Goal: Check status: Check status

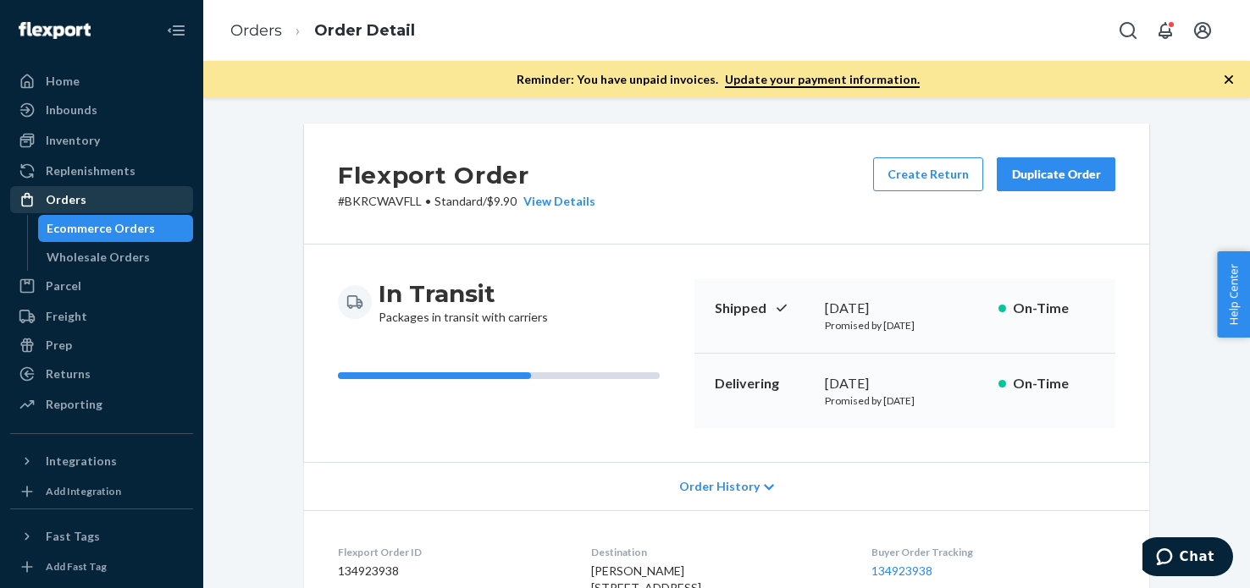
click at [115, 196] on div "Orders" at bounding box center [101, 200] width 179 height 24
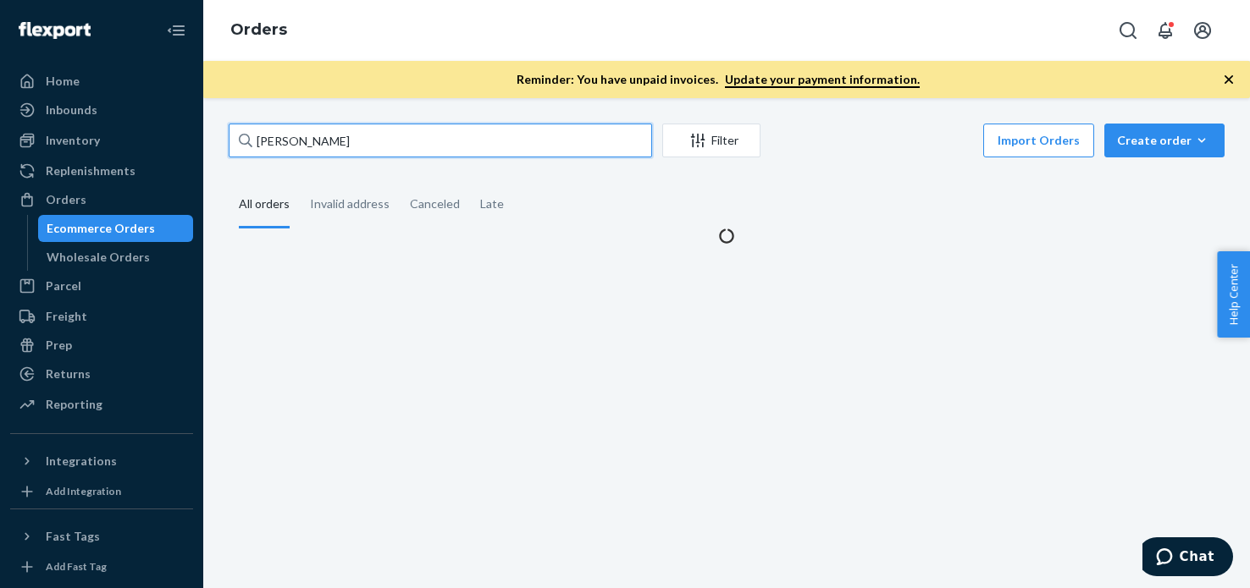
click at [576, 135] on input "[PERSON_NAME]" at bounding box center [440, 141] width 423 height 34
click at [576, 133] on input "[PERSON_NAME]" at bounding box center [440, 141] width 423 height 34
paste input "3685718"
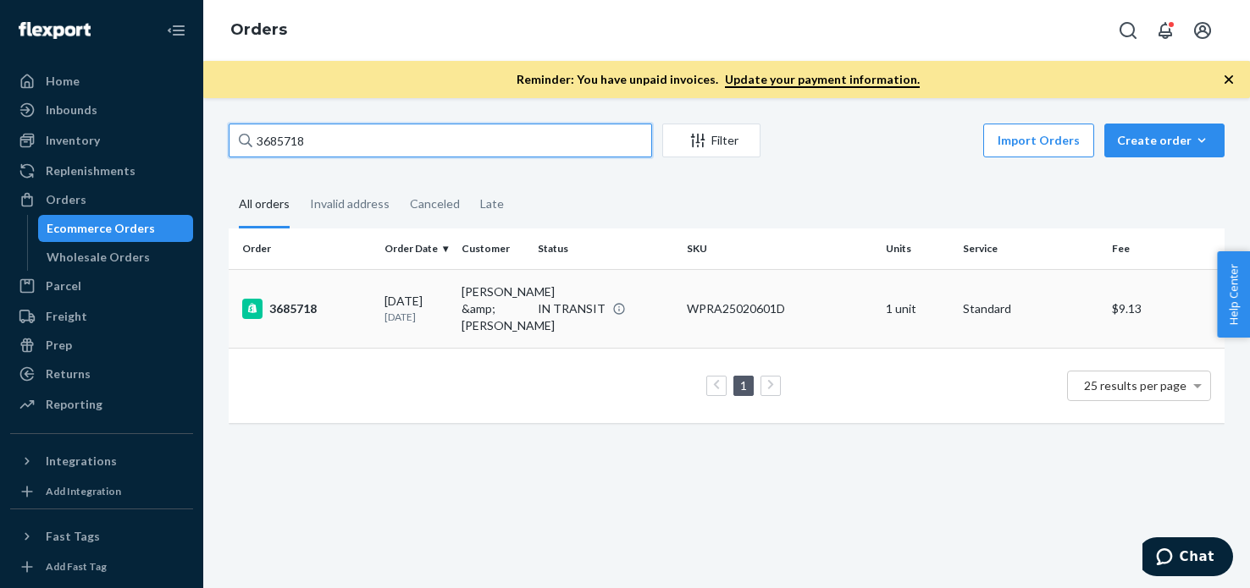
type input "3685718"
click at [273, 304] on div "3685718" at bounding box center [306, 309] width 129 height 20
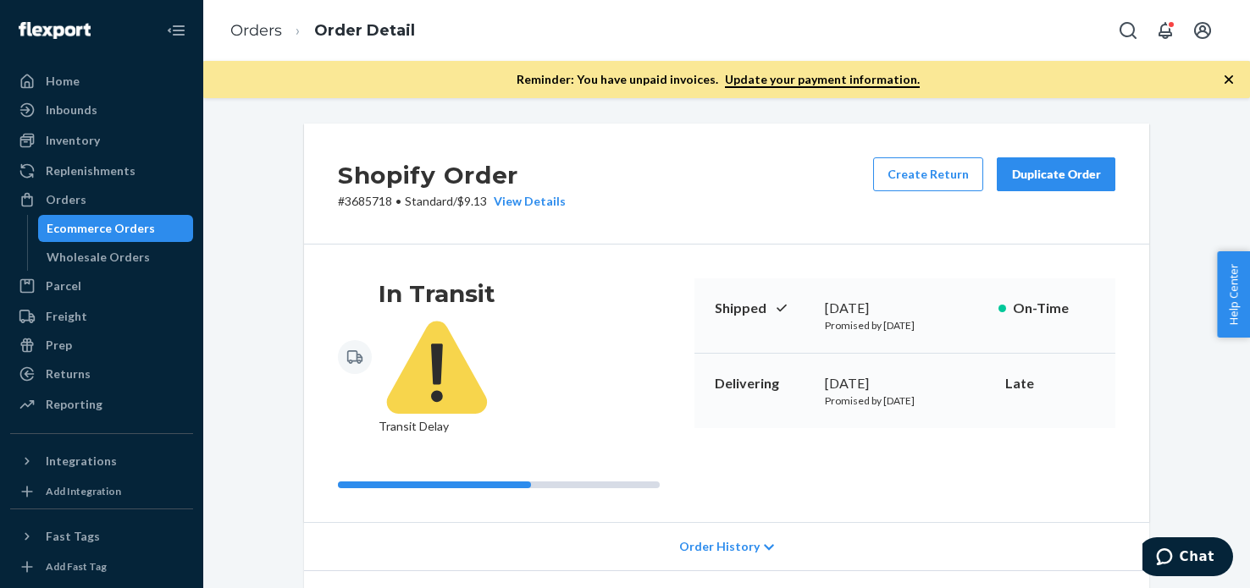
scroll to position [665, 0]
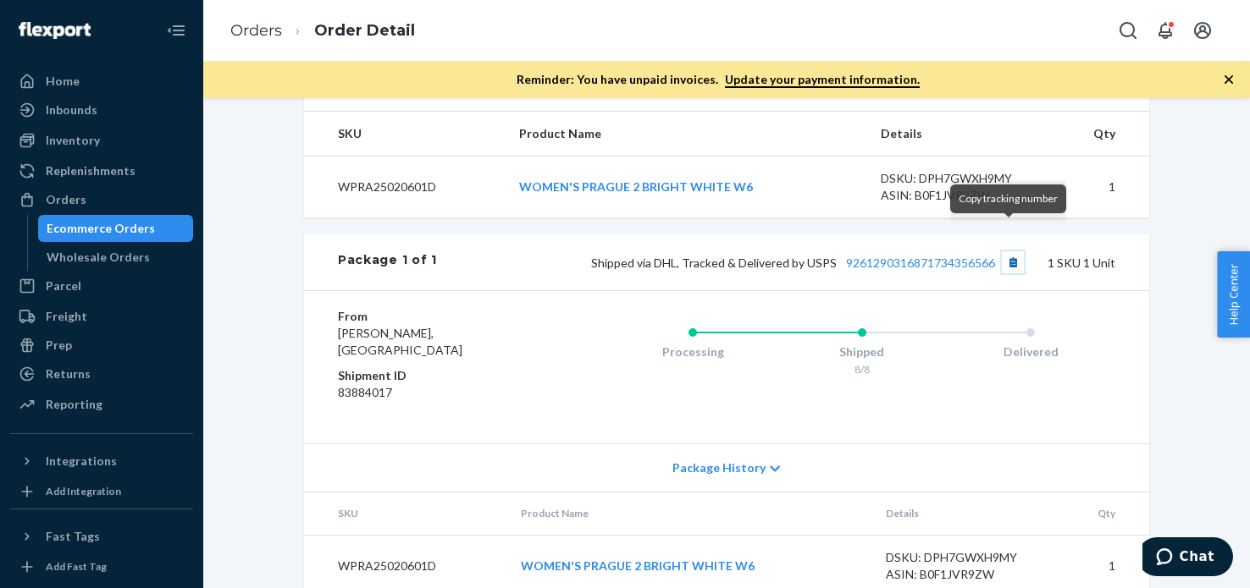
click at [1009, 251] on button "Copy tracking number" at bounding box center [1013, 262] width 22 height 22
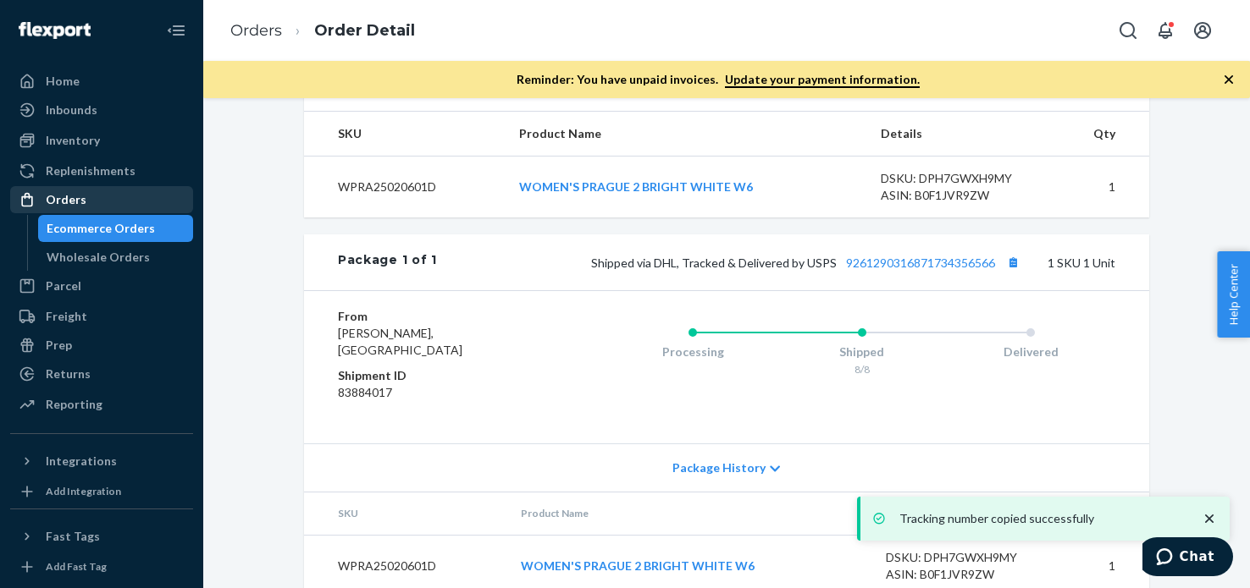
click at [86, 190] on div "Orders" at bounding box center [101, 200] width 179 height 24
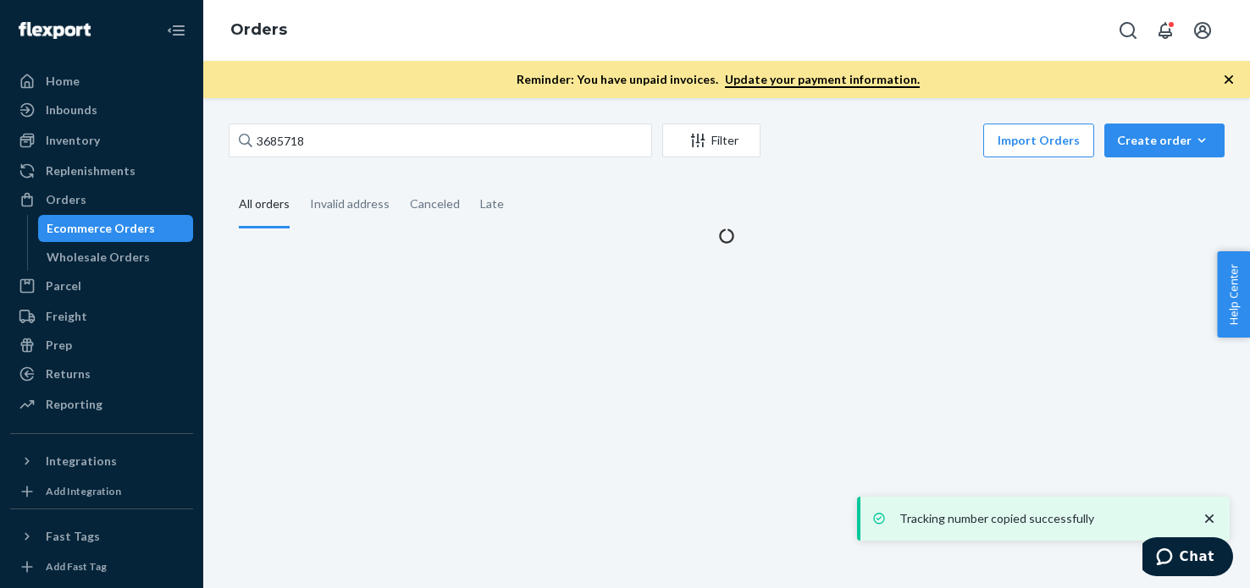
click at [436, 113] on div "3685718 Filter Import Orders Create order Ecommerce order Removal order All ord…" at bounding box center [726, 343] width 1046 height 490
click at [437, 130] on input "3685718" at bounding box center [440, 141] width 423 height 34
paste input "700478"
click at [437, 130] on input "3700478" at bounding box center [440, 141] width 423 height 34
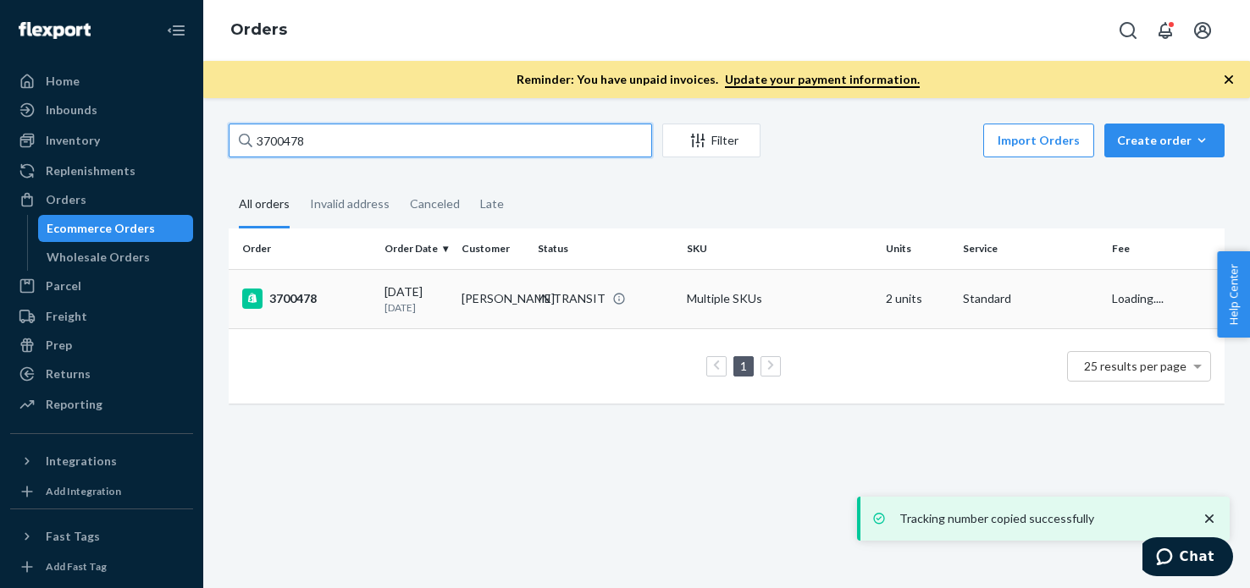
type input "3700478"
click at [305, 313] on td "3700478" at bounding box center [303, 298] width 149 height 59
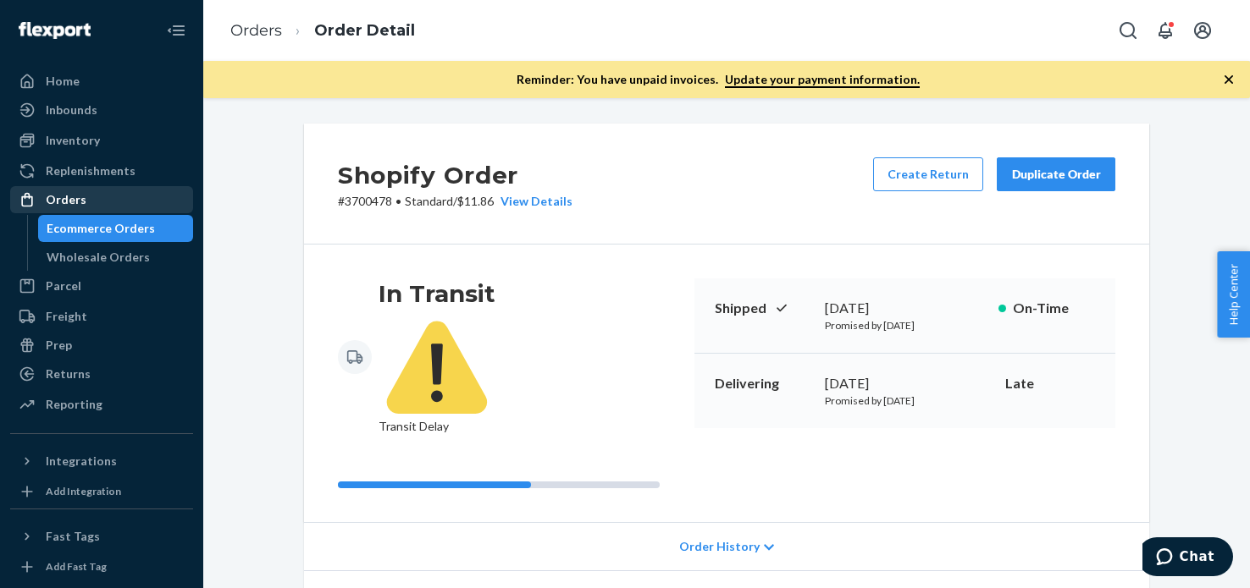
click at [101, 201] on div "Orders" at bounding box center [101, 200] width 179 height 24
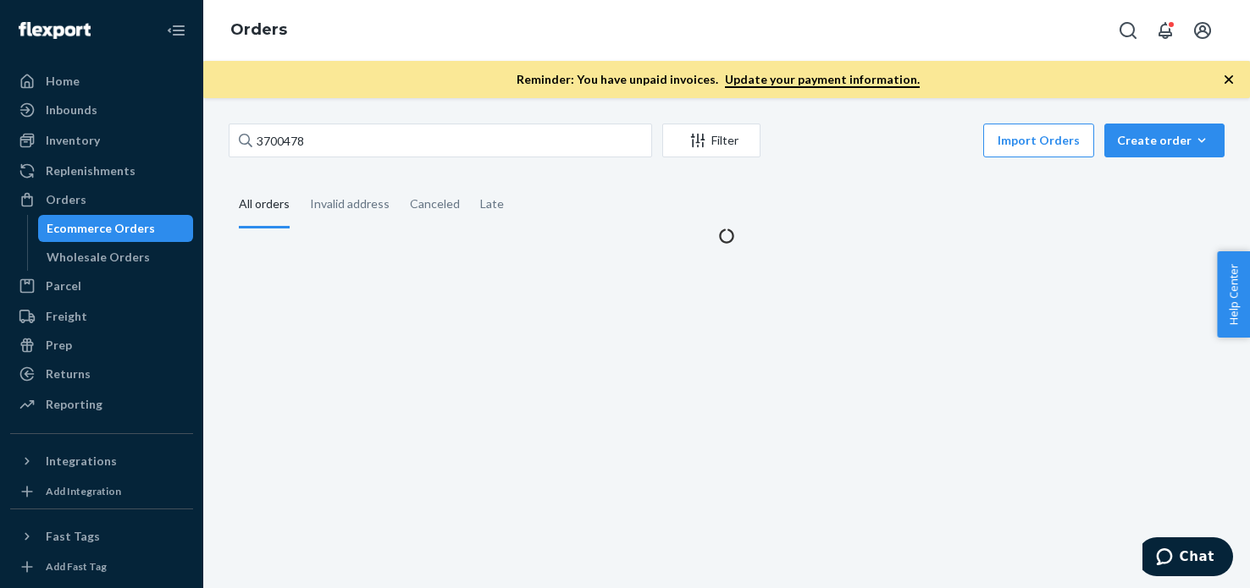
click at [488, 119] on div "3700478 Filter Import Orders Create order Ecommerce order Removal order All ord…" at bounding box center [726, 343] width 1046 height 490
click at [489, 118] on div "3700478 Filter Import Orders Create order Ecommerce order Removal order All ord…" at bounding box center [726, 343] width 1046 height 490
click at [490, 131] on input "3700478" at bounding box center [440, 141] width 423 height 34
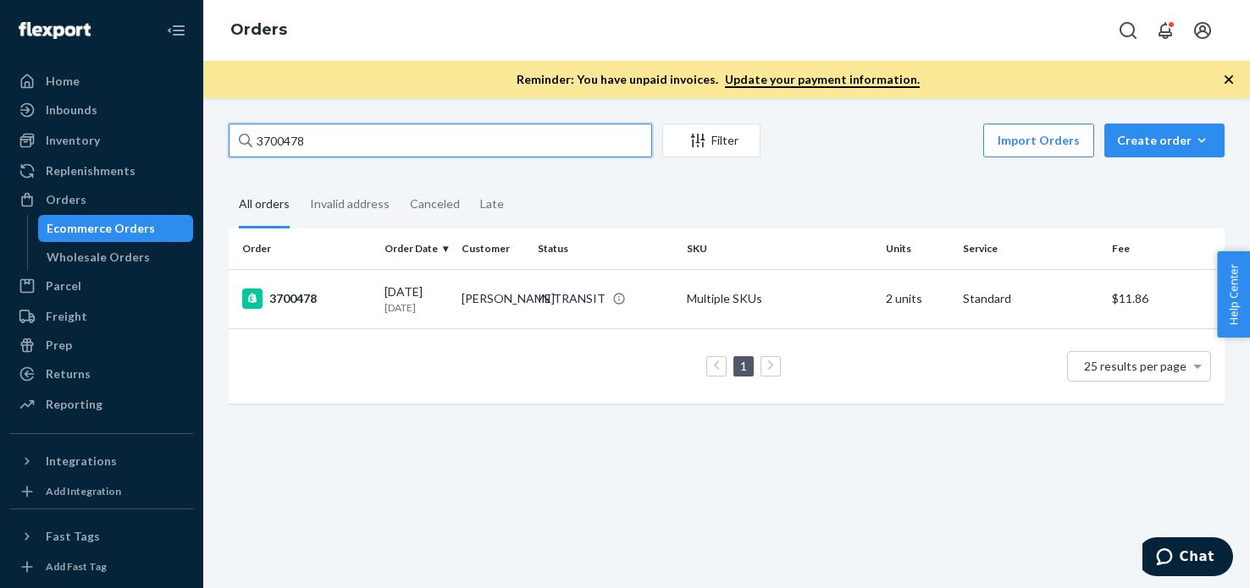
click at [490, 131] on input "3700478" at bounding box center [440, 141] width 423 height 34
paste input "3327"
type input "3703327"
click at [307, 301] on div "3703327" at bounding box center [306, 299] width 129 height 20
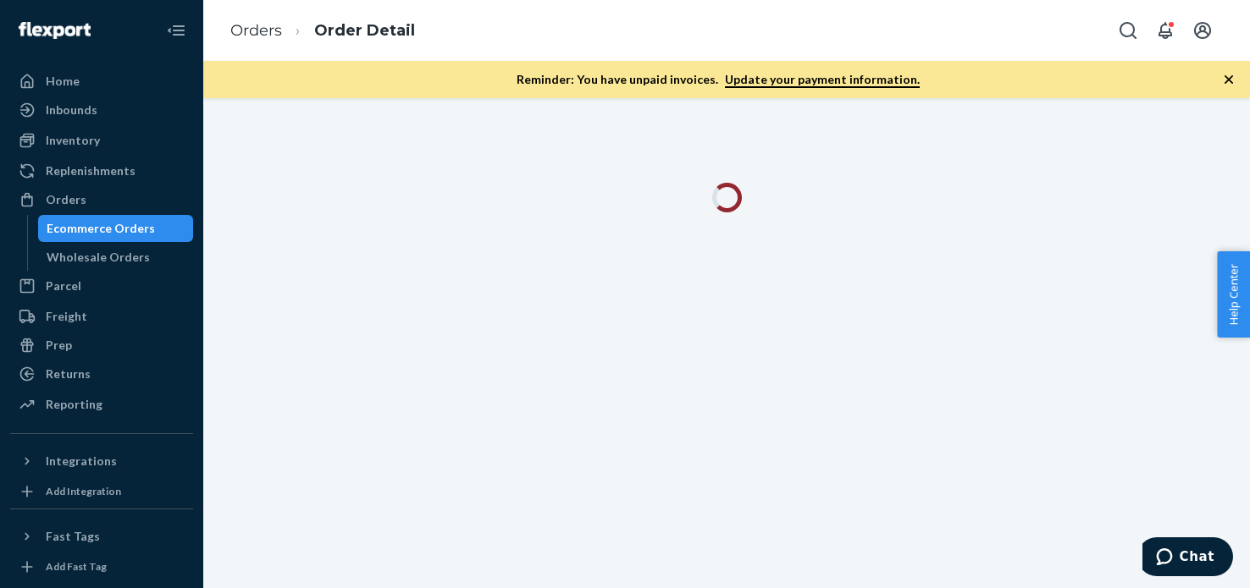
click at [654, 348] on div at bounding box center [726, 343] width 1046 height 490
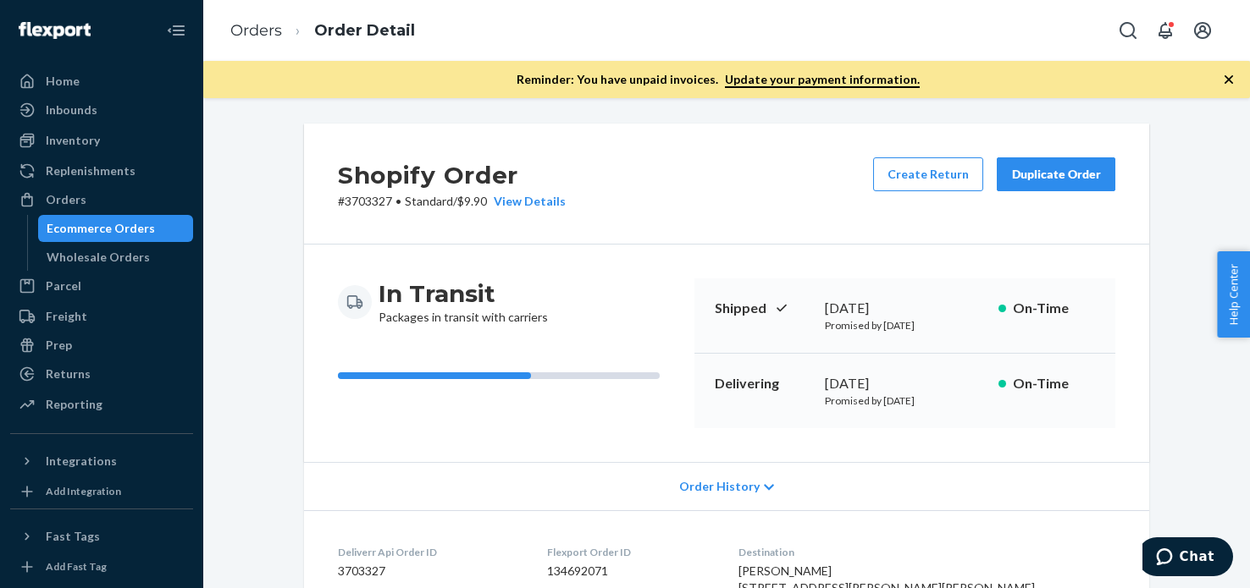
scroll to position [583, 0]
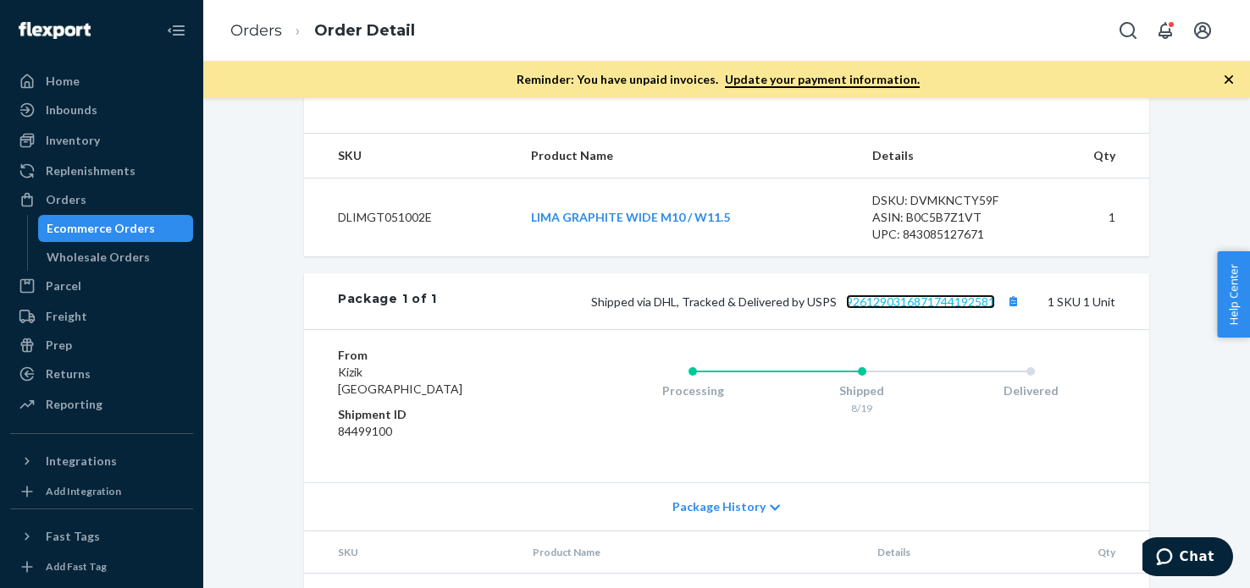
click at [933, 309] on link "9261290316871744192581" at bounding box center [920, 302] width 149 height 14
